Goal: Task Accomplishment & Management: Manage account settings

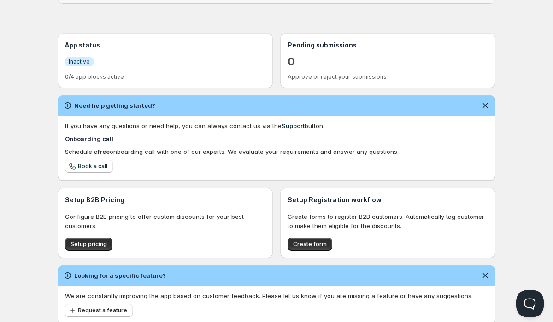
scroll to position [205, 0]
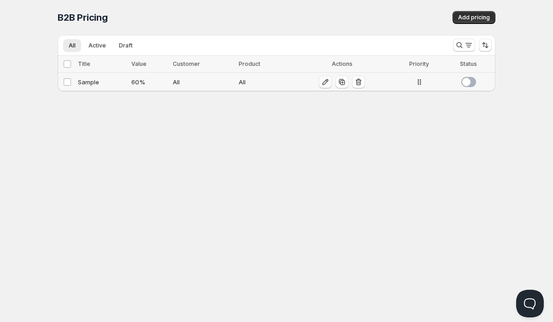
click at [327, 80] on icon "button" at bounding box center [326, 82] width 6 height 6
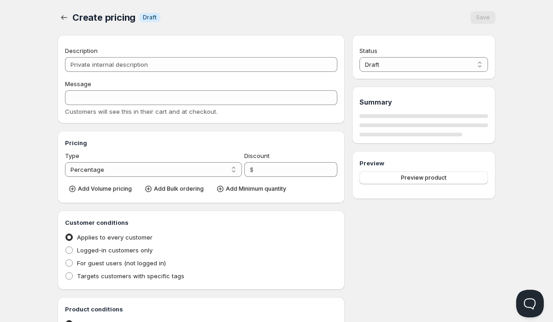
type input "Sample"
type input "SAMPLE"
type input "60"
radio input "true"
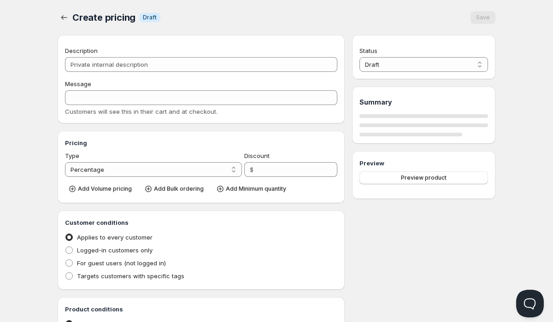
checkbox input "true"
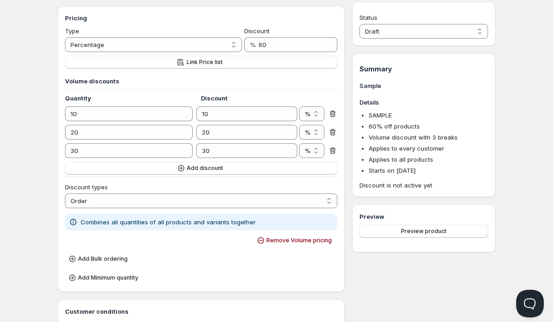
scroll to position [189, 0]
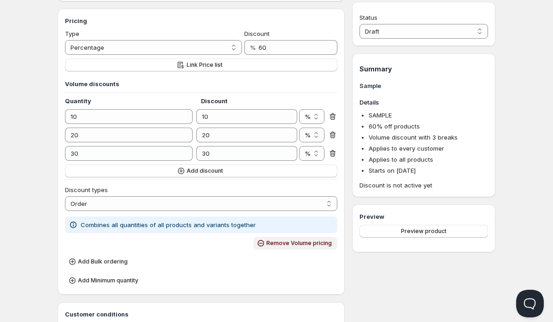
click at [307, 241] on span "Remove Volume pricing" at bounding box center [298, 243] width 65 height 7
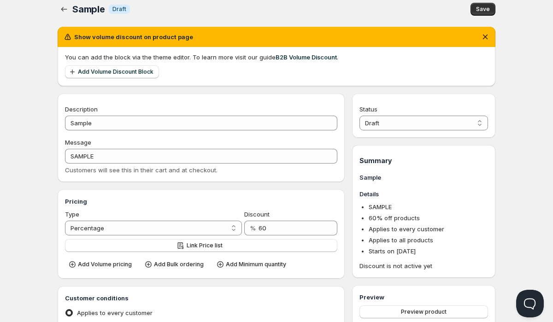
scroll to position [0, 0]
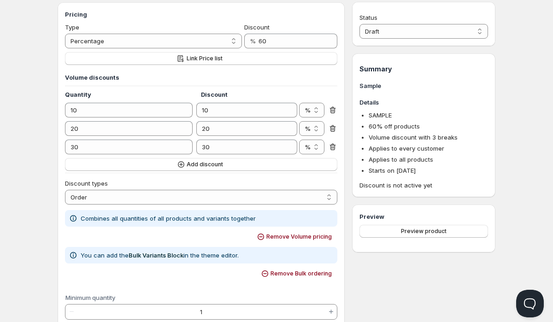
scroll to position [194, 0]
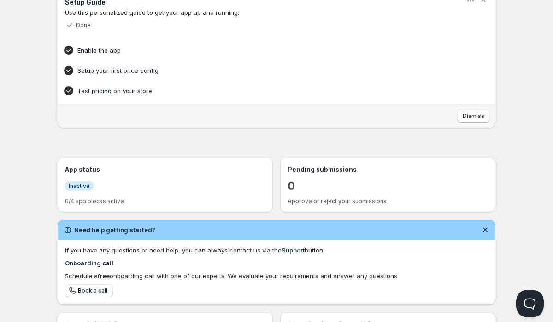
scroll to position [127, 0]
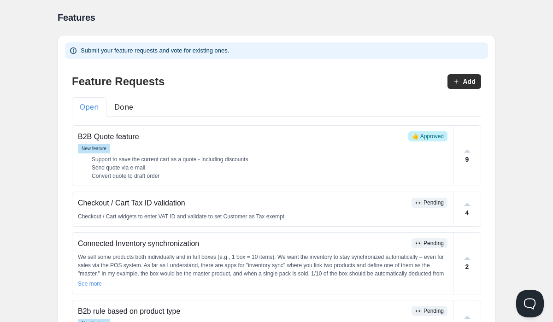
click at [125, 105] on button "Done" at bounding box center [123, 106] width 35 height 19
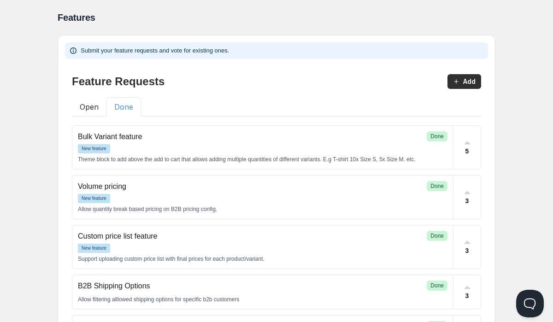
click at [93, 104] on button "Open" at bounding box center [89, 106] width 35 height 19
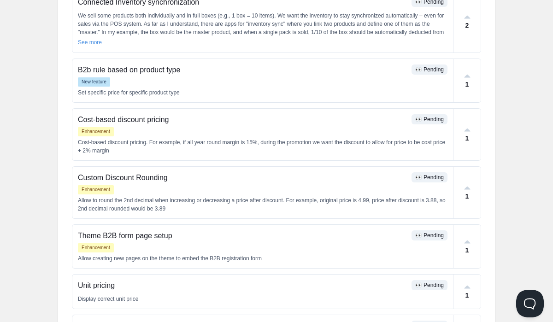
scroll to position [286, 0]
